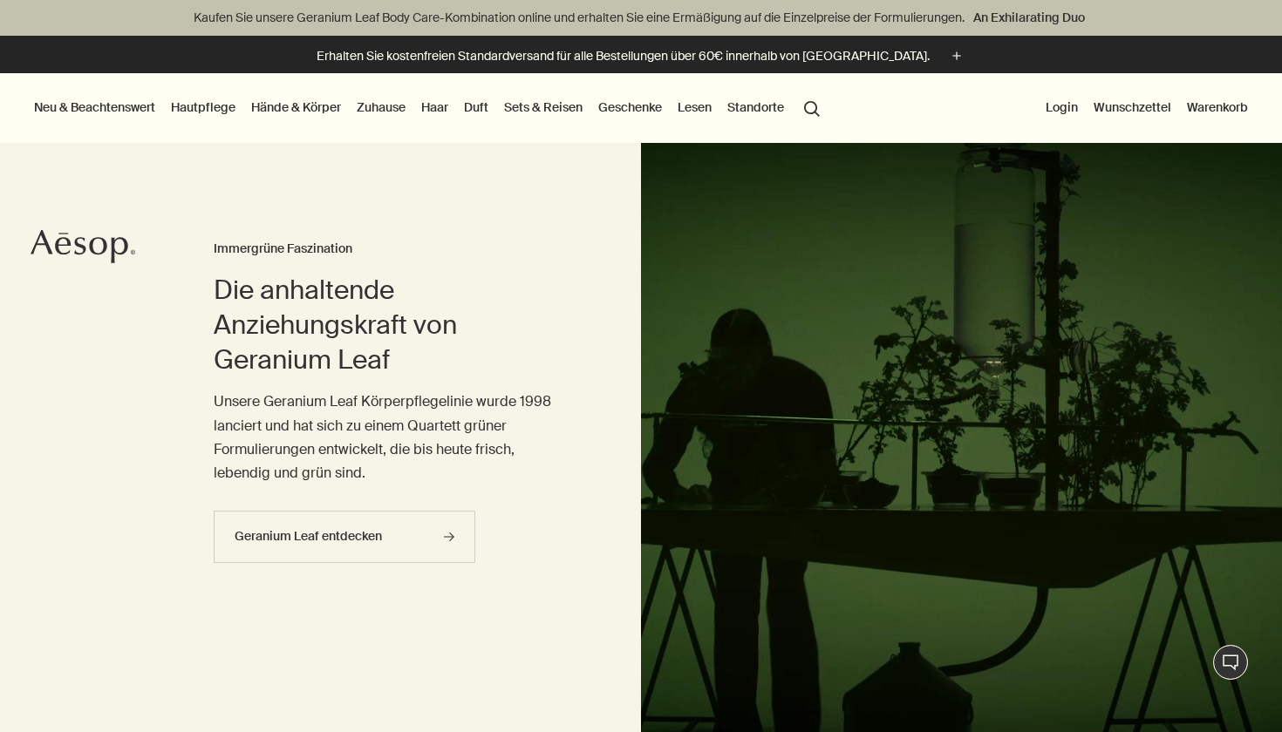
click at [296, 106] on link "Hände & Körper" at bounding box center [296, 107] width 97 height 23
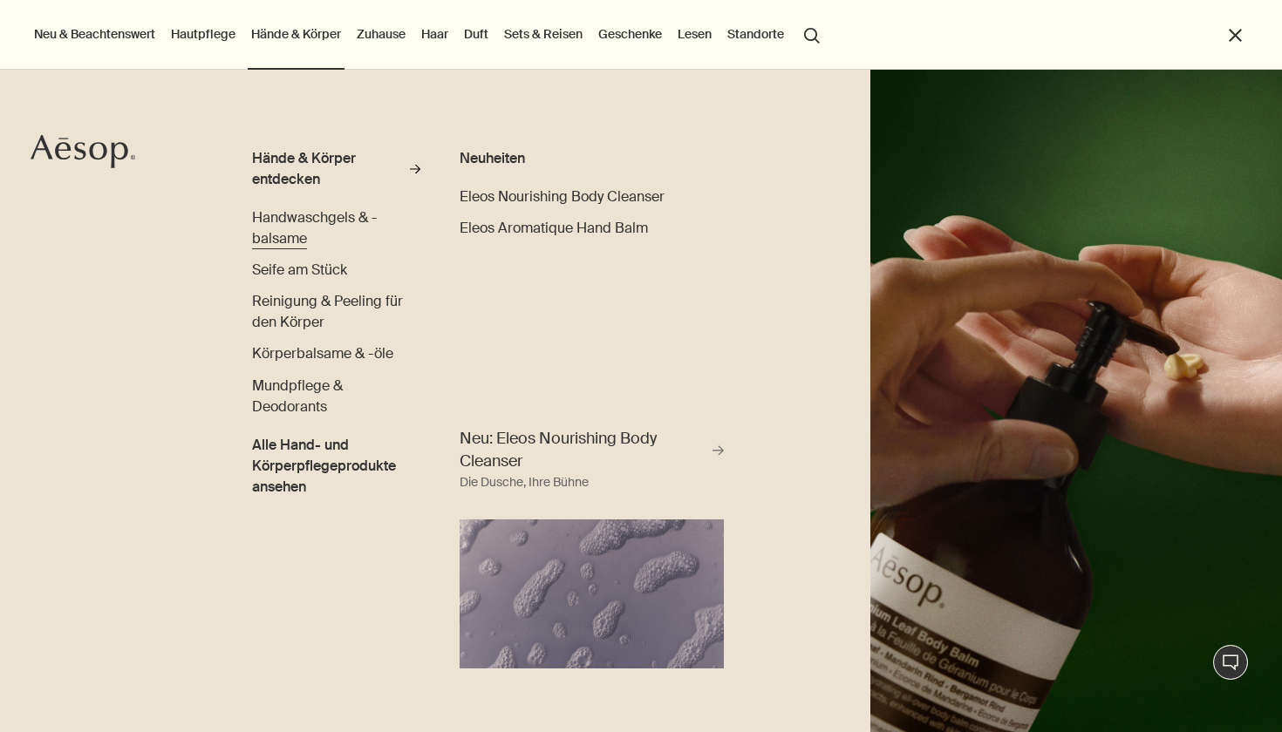
click at [294, 214] on span "Handwaschgels & -balsame" at bounding box center [315, 227] width 126 height 39
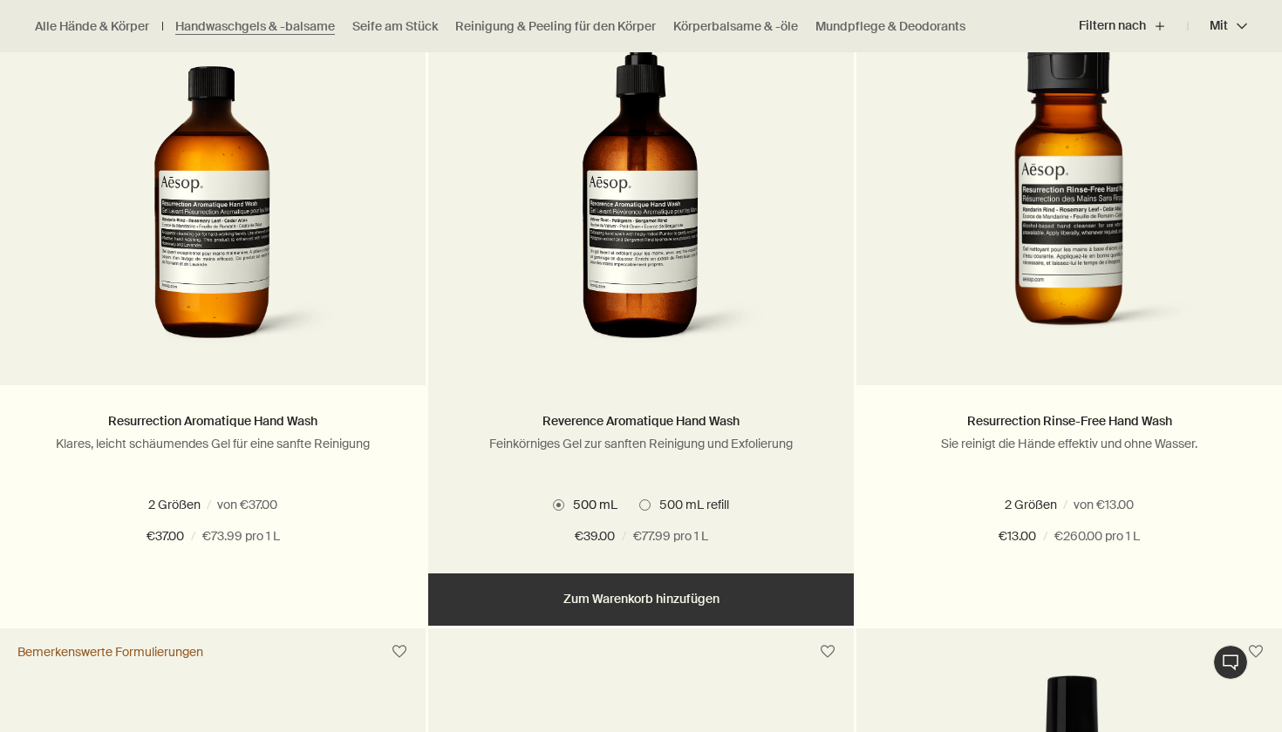
scroll to position [1241, 0]
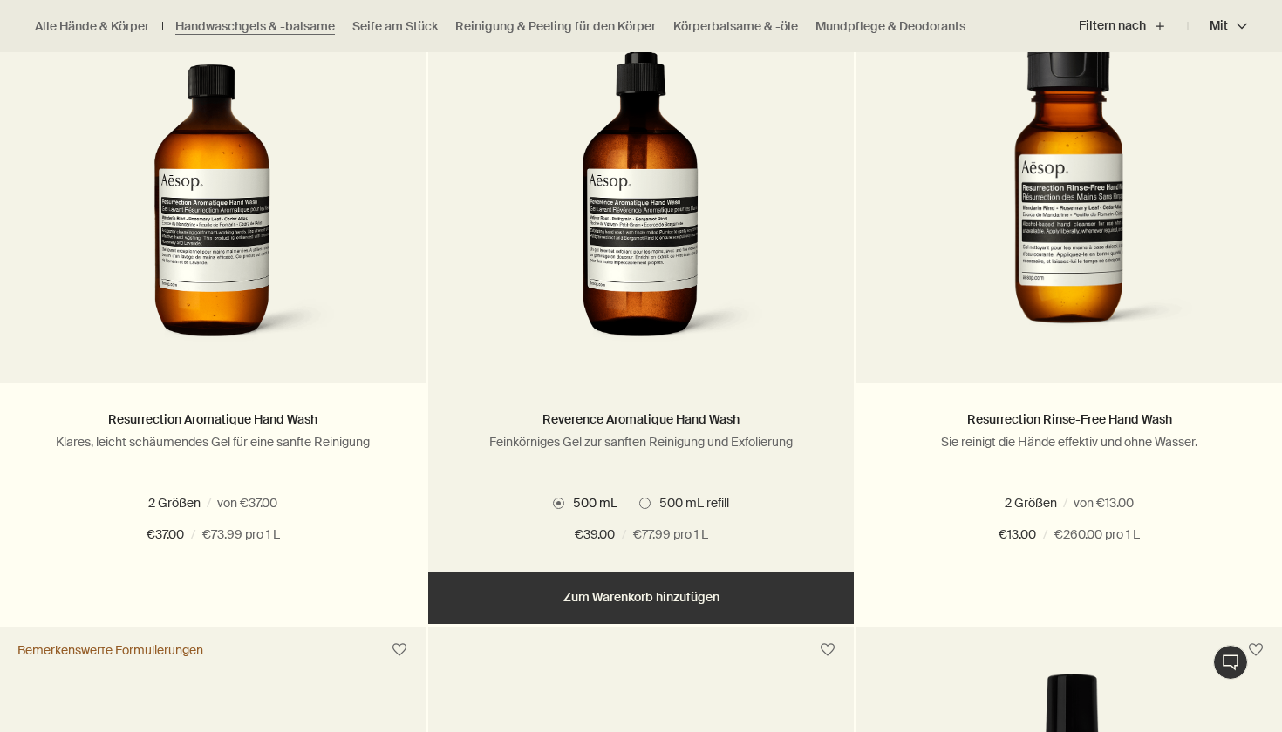
click at [670, 269] on img at bounding box center [641, 196] width 261 height 323
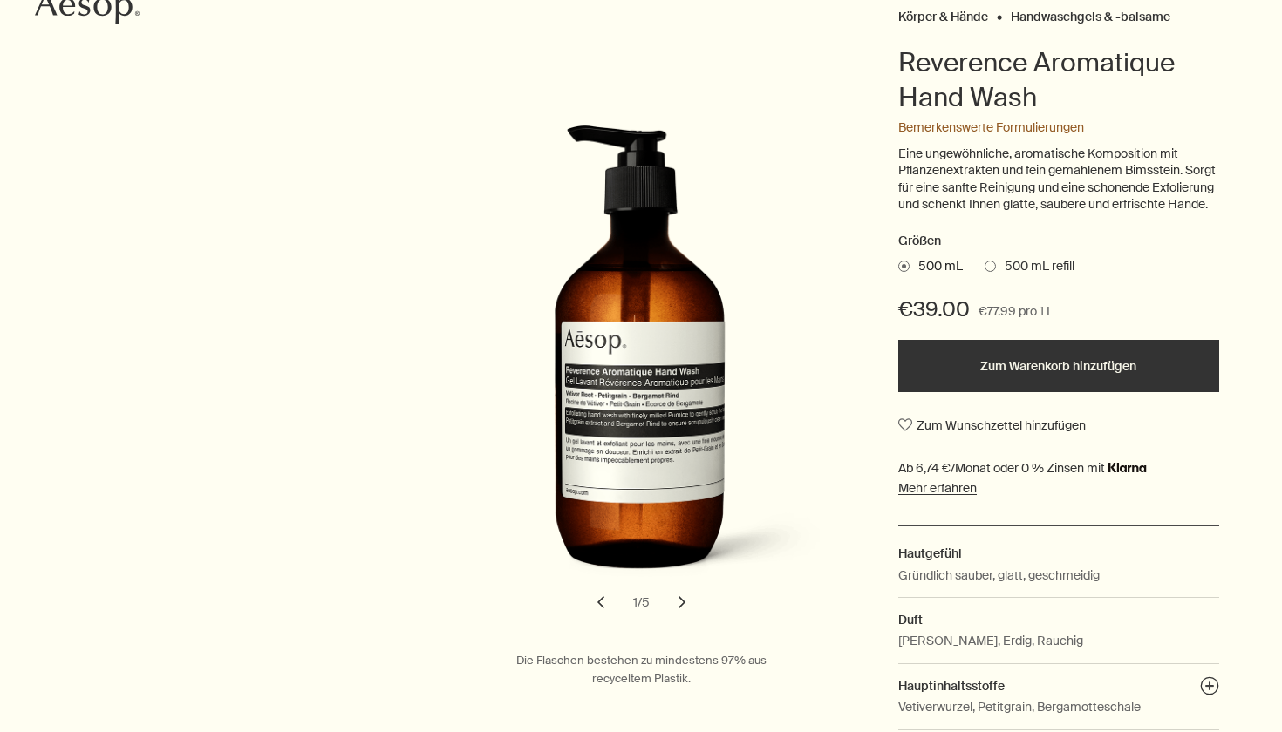
scroll to position [244, 0]
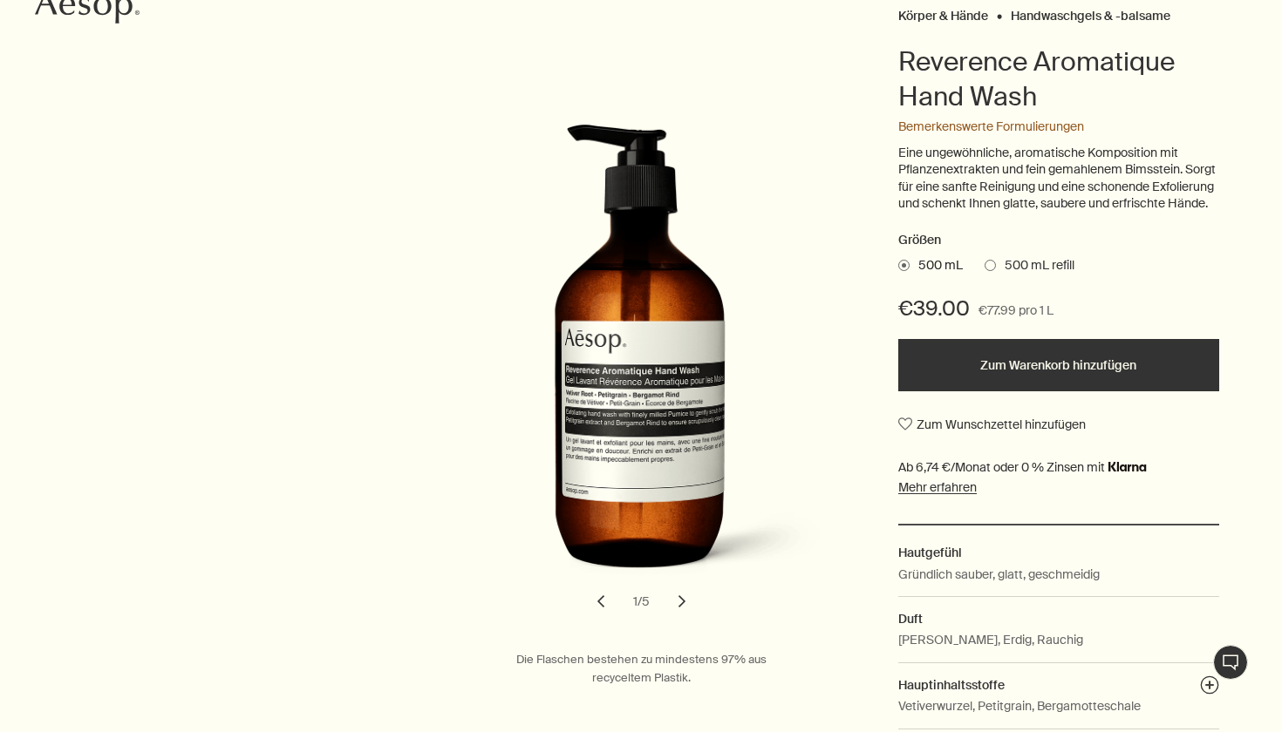
click at [1031, 384] on button "Zum Warenkorb hinzufügen" at bounding box center [1058, 365] width 321 height 52
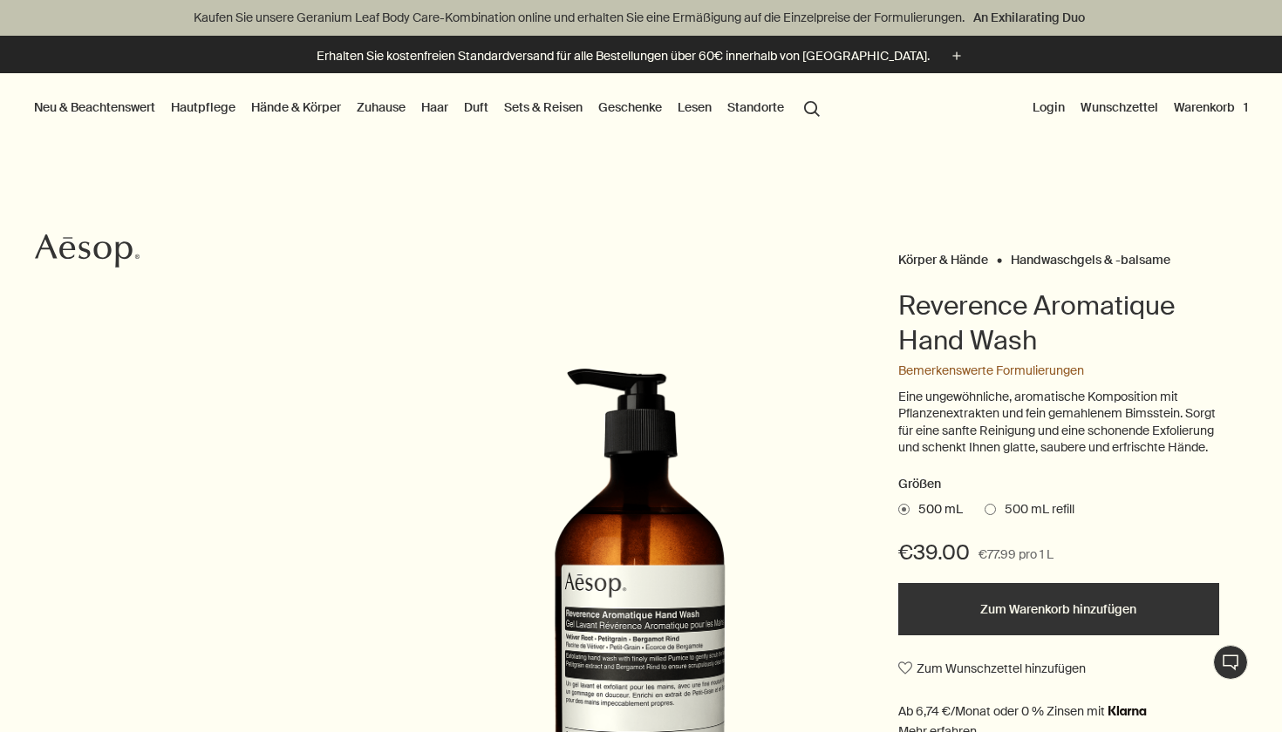
scroll to position [0, 0]
click at [379, 109] on link "Zuhause" at bounding box center [381, 107] width 56 height 23
